Goal: Information Seeking & Learning: Compare options

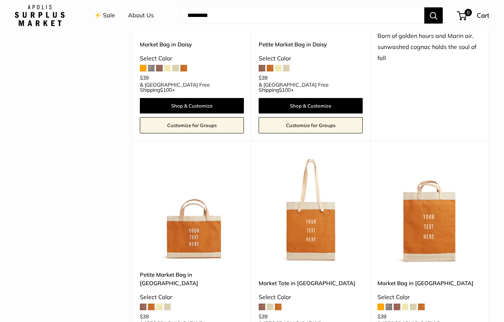
scroll to position [892, 0]
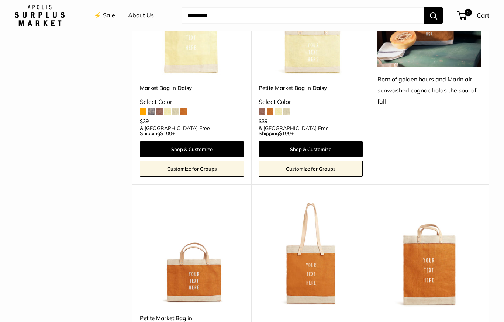
click at [193, 237] on img at bounding box center [192, 255] width 104 height 104
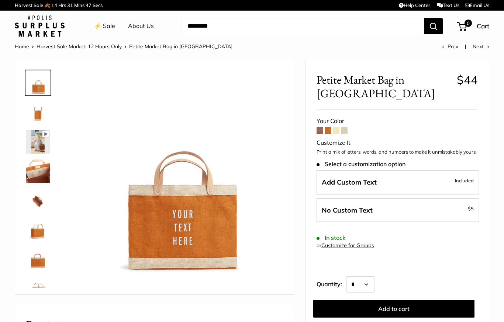
click at [346, 127] on span at bounding box center [344, 130] width 7 height 7
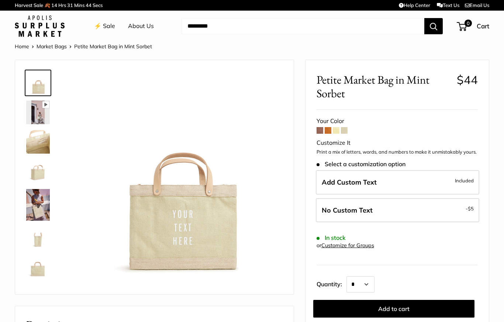
click at [335, 132] on span at bounding box center [336, 130] width 7 height 7
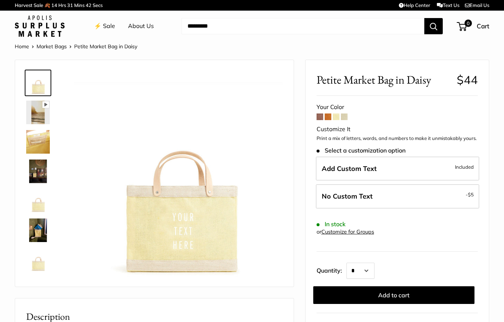
click at [318, 117] on span at bounding box center [319, 117] width 7 height 7
